Goal: Task Accomplishment & Management: Use online tool/utility

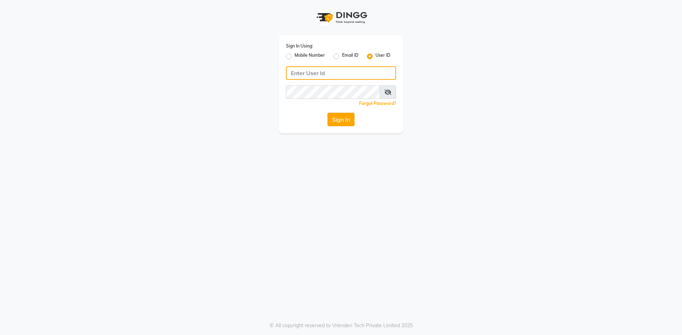
type input "alenna"
click at [348, 122] on button "Sign In" at bounding box center [340, 119] width 27 height 13
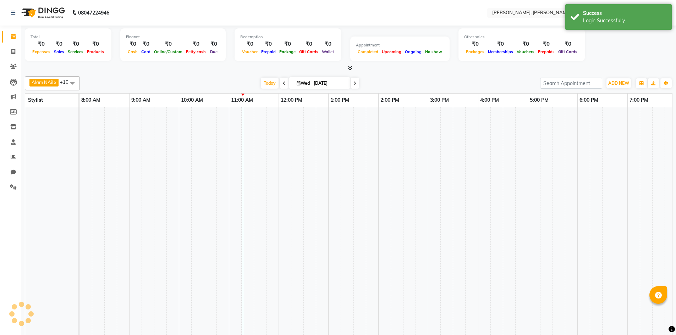
select select "en"
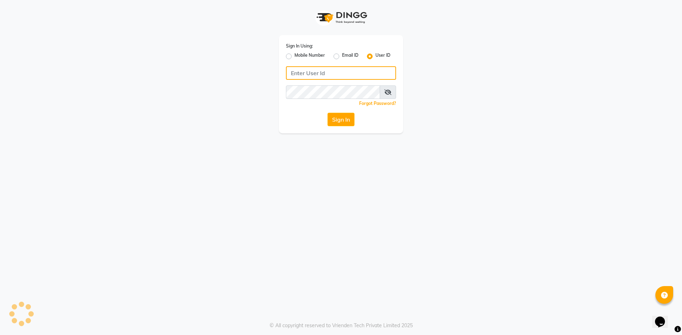
type input "alenna"
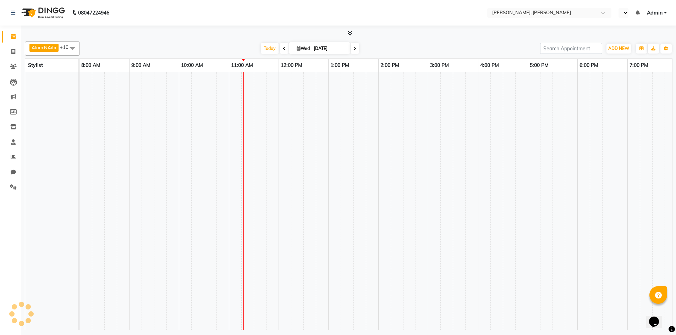
select select "en"
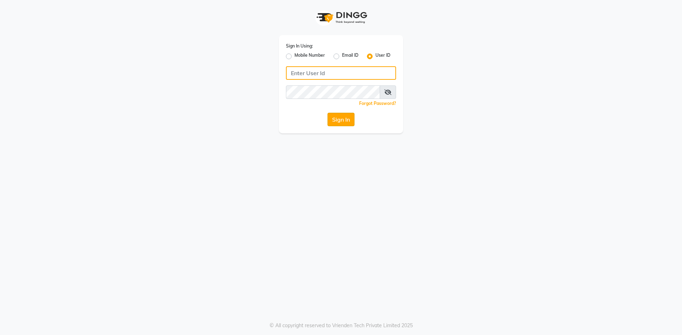
type input "alenna"
click at [331, 122] on button "Sign In" at bounding box center [340, 119] width 27 height 13
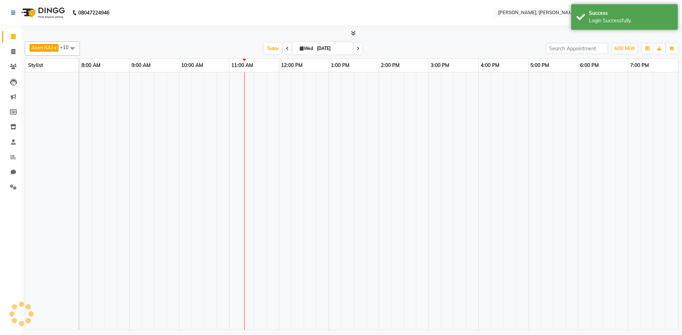
select select "en"
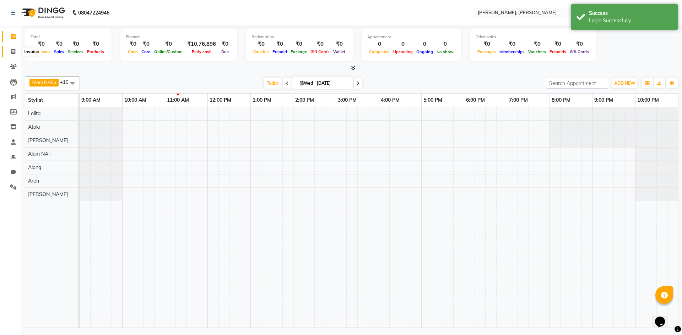
click at [12, 52] on icon at bounding box center [13, 51] width 4 height 5
select select "service"
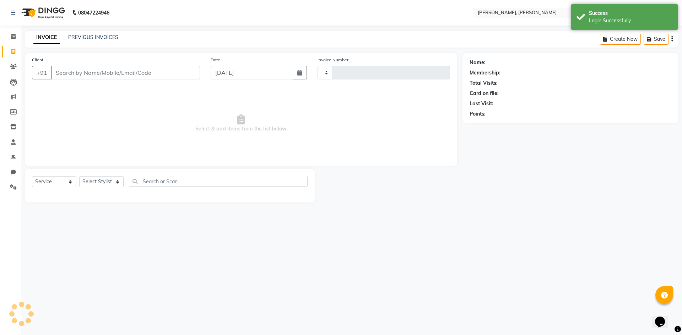
type input "0613"
select select "5264"
click at [117, 180] on select "Select Stylist Alam NAil Along Aren Atoki [PERSON_NAME] [PERSON_NAME]" at bounding box center [101, 181] width 44 height 11
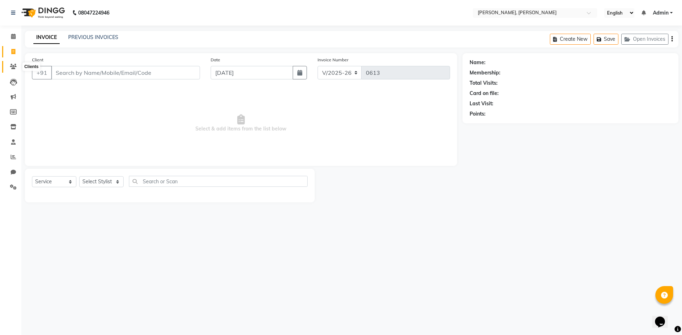
click at [15, 63] on span at bounding box center [13, 67] width 12 height 8
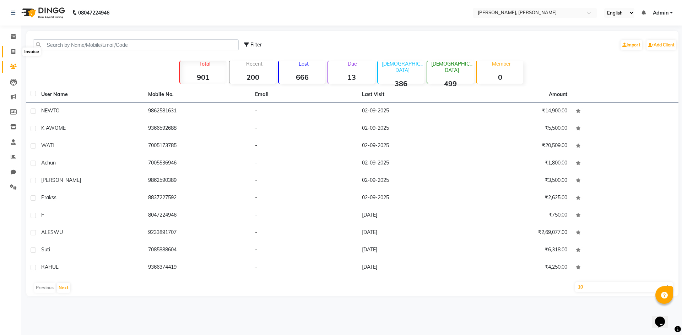
click at [9, 55] on span at bounding box center [13, 52] width 12 height 8
select select "service"
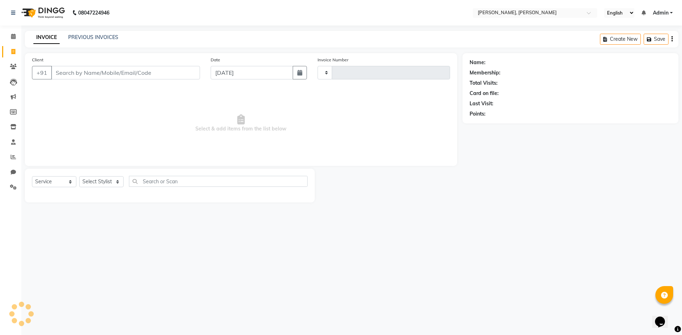
type input "0613"
select select "5264"
